Goal: Task Accomplishment & Management: Use online tool/utility

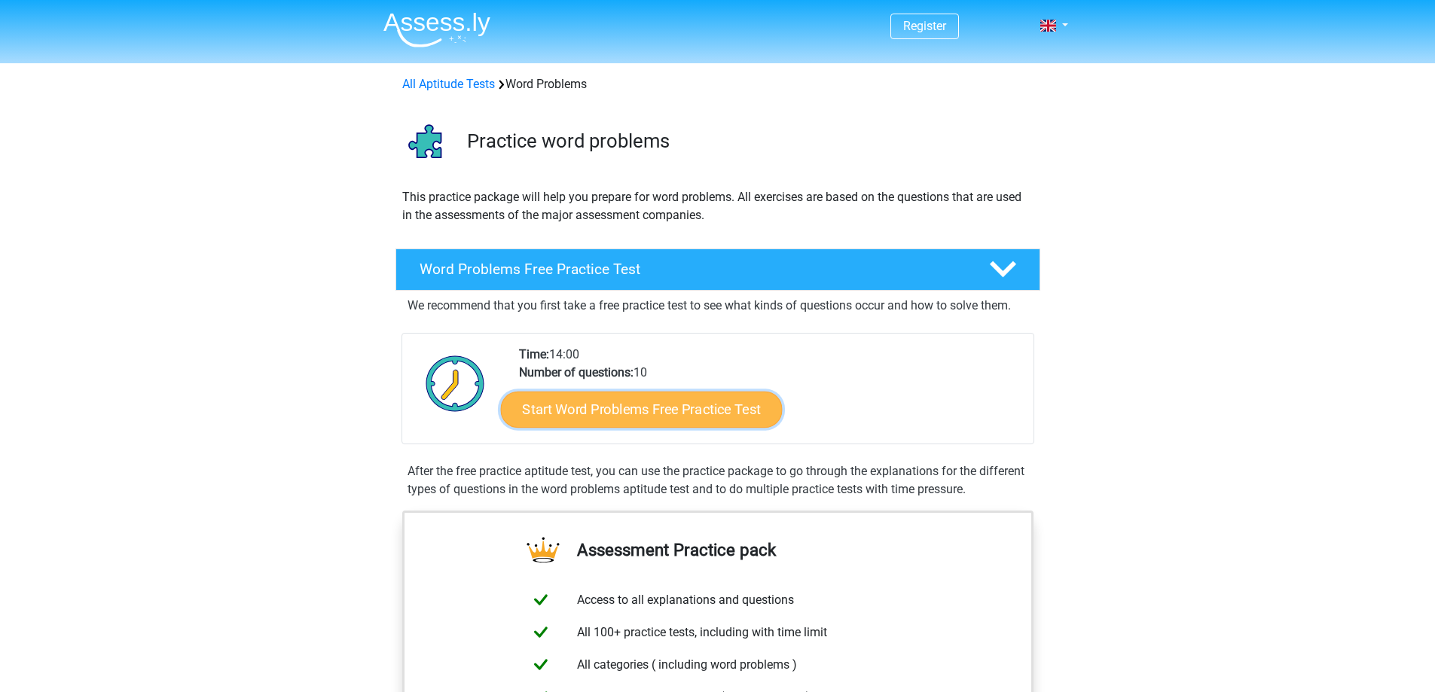
click at [674, 418] on link "Start Word Problems Free Practice Test" at bounding box center [641, 409] width 282 height 36
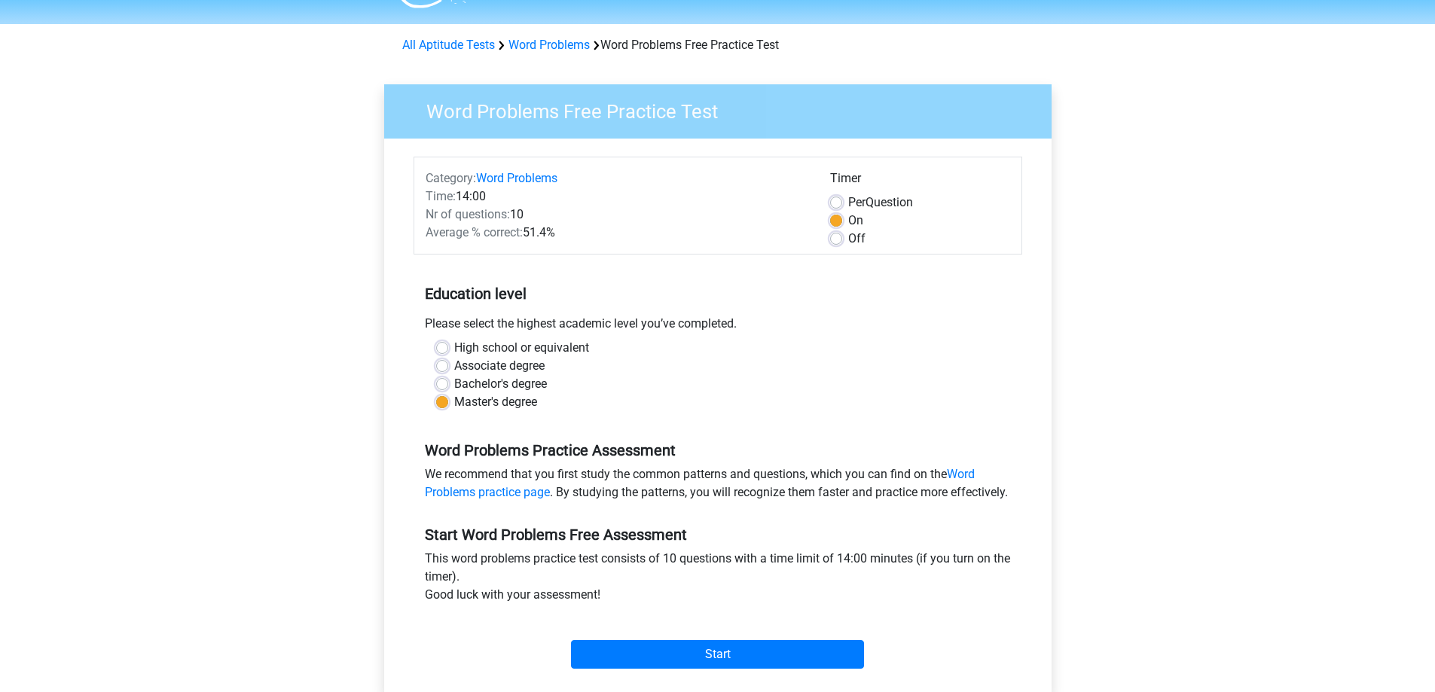
scroll to position [377, 0]
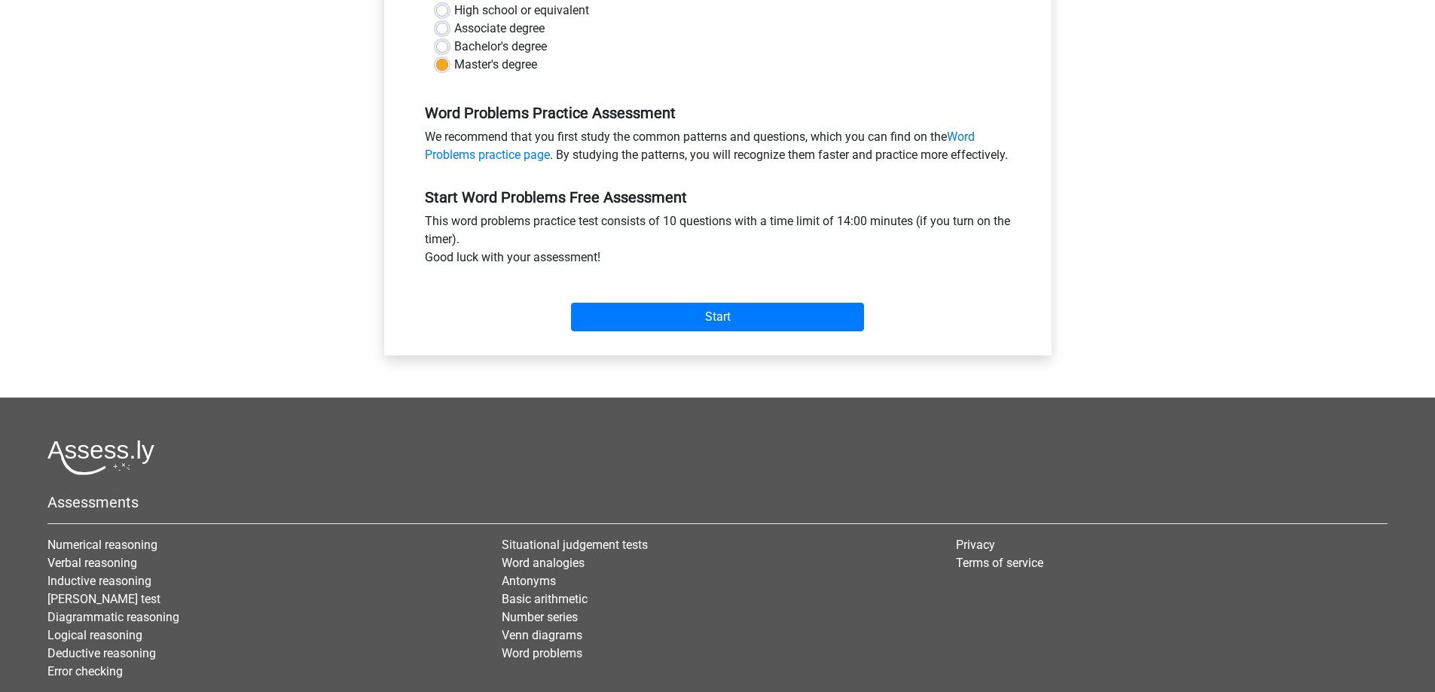
click at [694, 338] on div "Start" at bounding box center [718, 305] width 609 height 65
click at [683, 331] on input "Start" at bounding box center [717, 317] width 293 height 29
